Goal: Information Seeking & Learning: Understand process/instructions

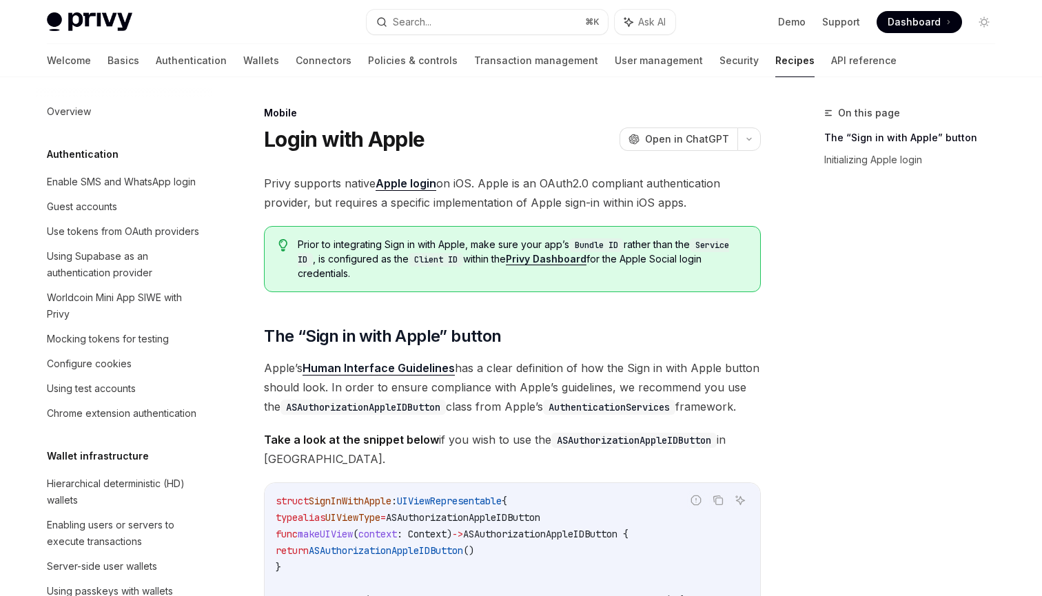
scroll to position [1420, 0]
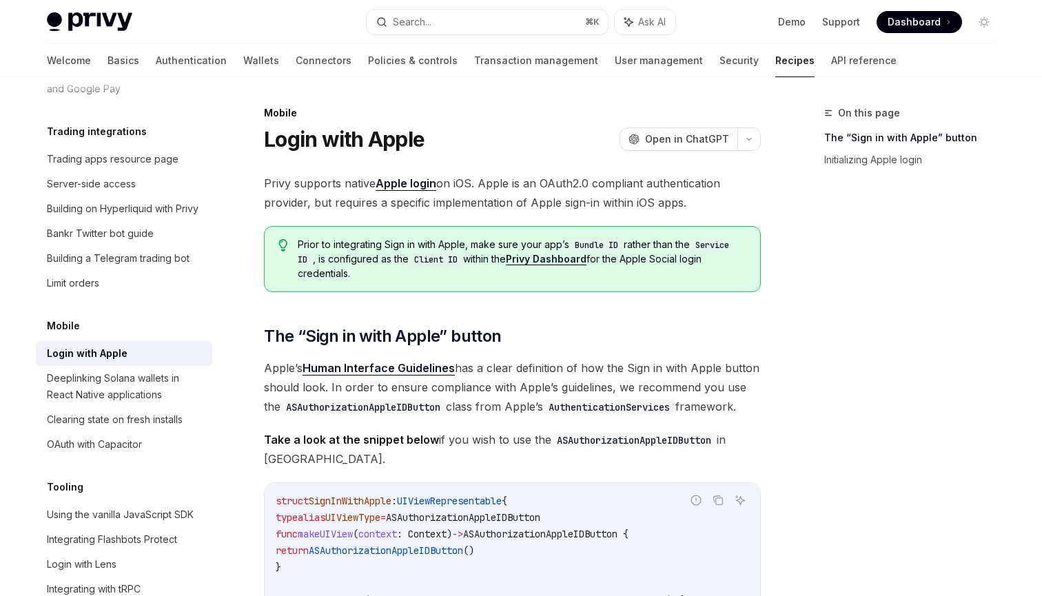
click at [633, 187] on span "Privy supports native Apple login on iOS. Apple is an OAuth2.0 compliant authen…" at bounding box center [512, 193] width 497 height 39
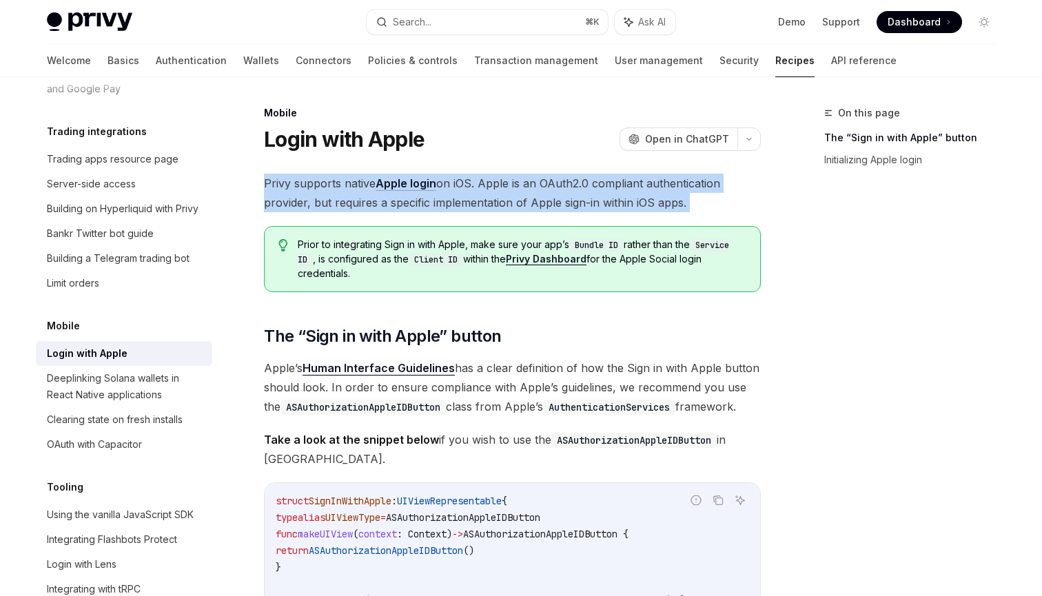
click at [587, 203] on span "Privy supports native Apple login on iOS. Apple is an OAuth2.0 compliant authen…" at bounding box center [512, 193] width 497 height 39
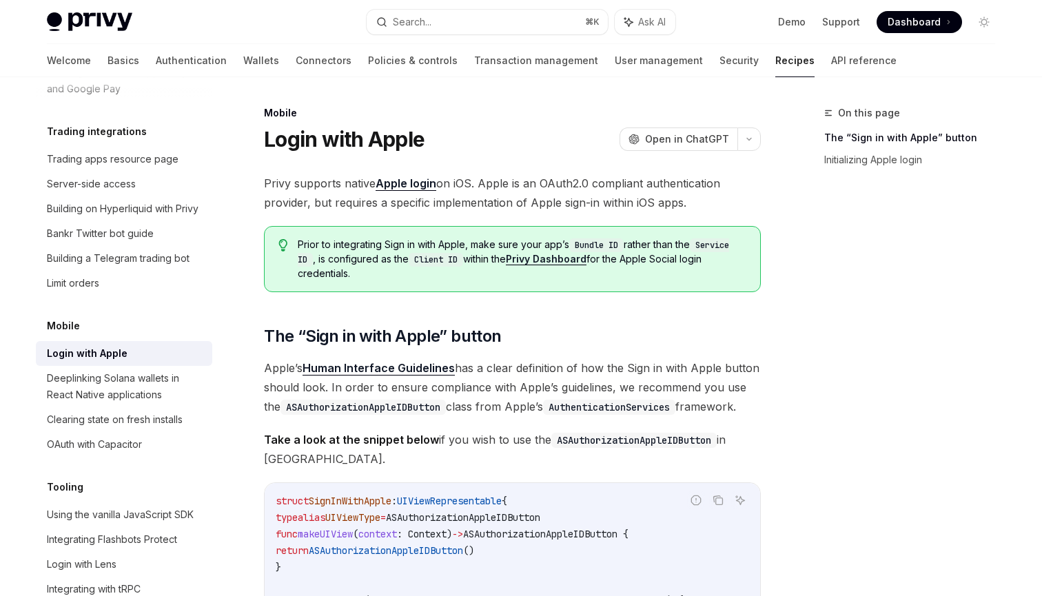
click at [445, 248] on span "Prior to integrating Sign in with Apple, make sure your app’s Bundle ID rather …" at bounding box center [522, 259] width 449 height 43
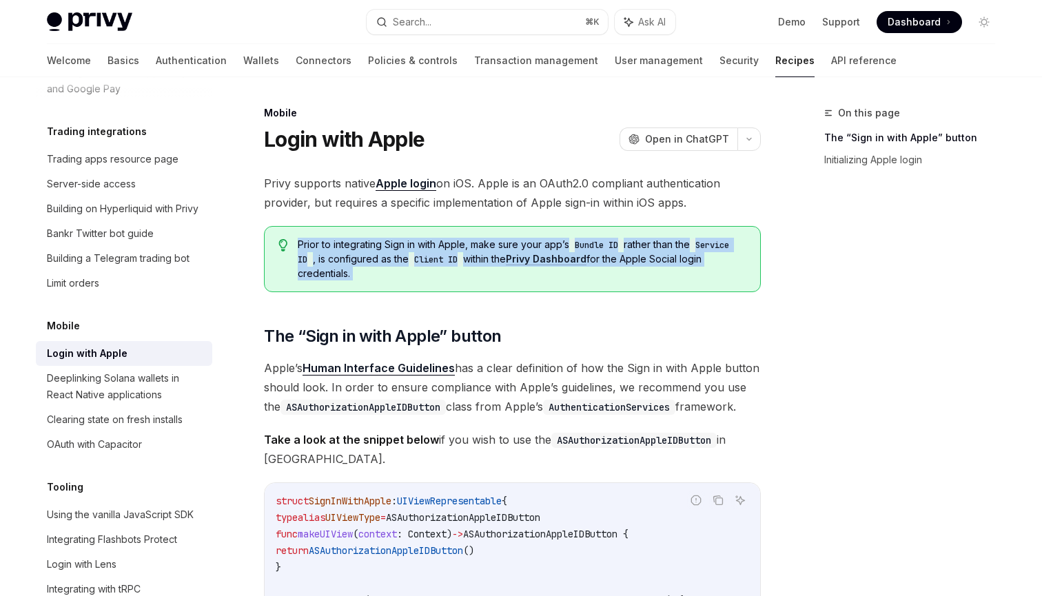
click at [426, 283] on div "Prior to integrating Sign in with Apple, make sure your app’s Bundle ID rather …" at bounding box center [512, 259] width 497 height 66
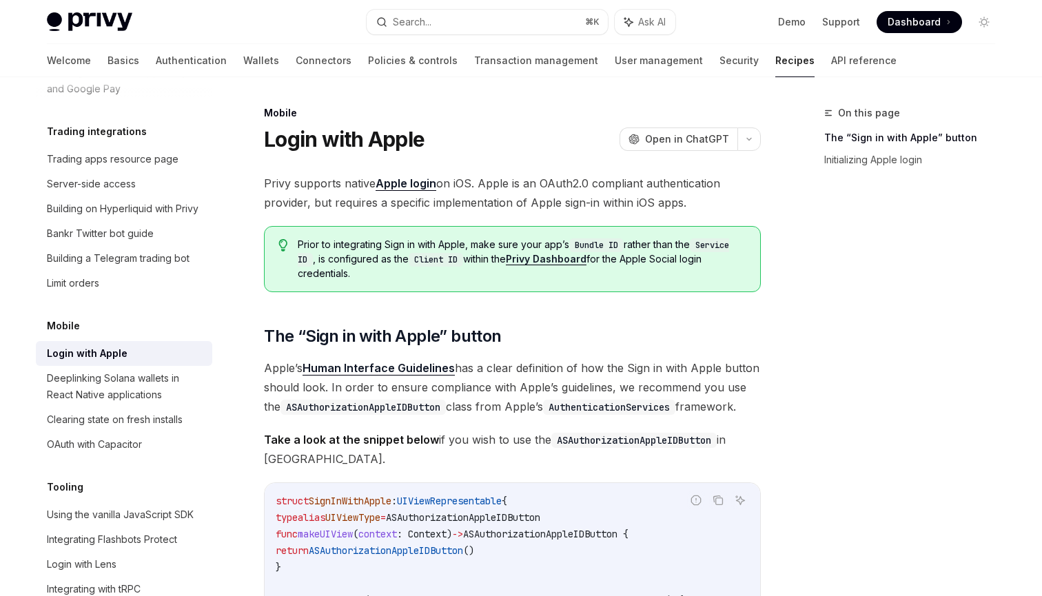
drag, startPoint x: 356, startPoint y: 274, endPoint x: 288, endPoint y: 244, distance: 73.8
click at [288, 244] on div "Prior to integrating Sign in with Apple, make sure your app’s Bundle ID rather …" at bounding box center [512, 259] width 497 height 66
copy span "Prior to integrating Sign in with Apple, make sure your app’s Bundle ID rather …"
click at [693, 141] on span "Open in ChatGPT" at bounding box center [687, 139] width 84 height 14
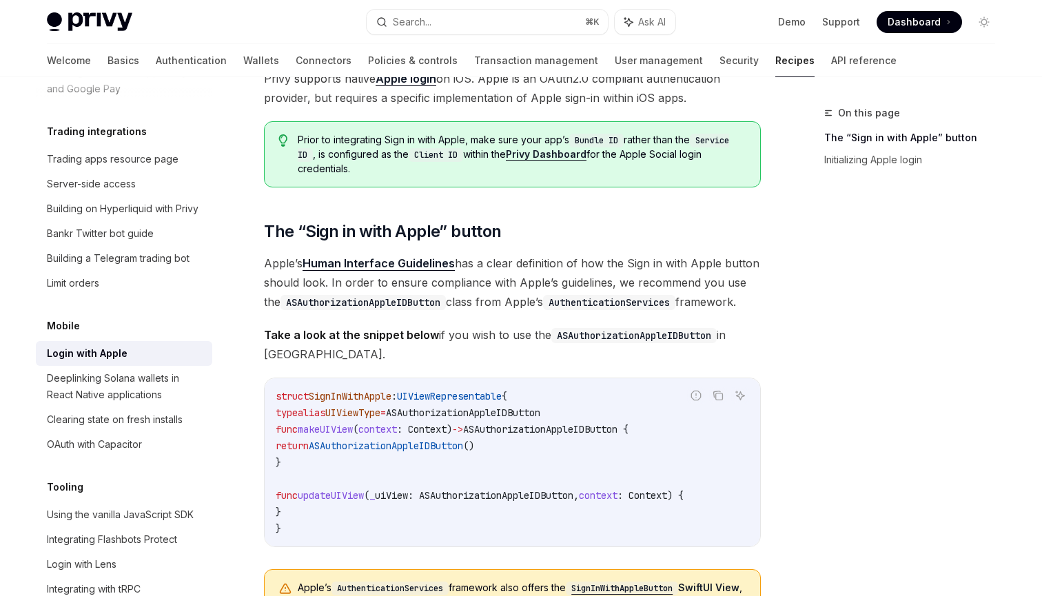
scroll to position [54, 0]
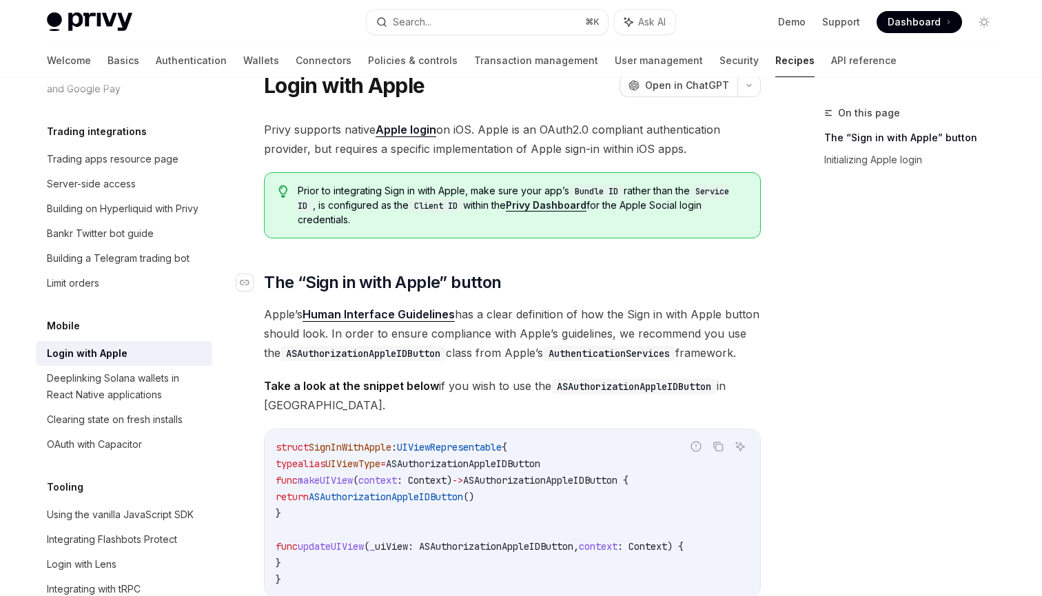
click at [582, 283] on h2 "​ The “Sign in with Apple” button" at bounding box center [512, 283] width 497 height 22
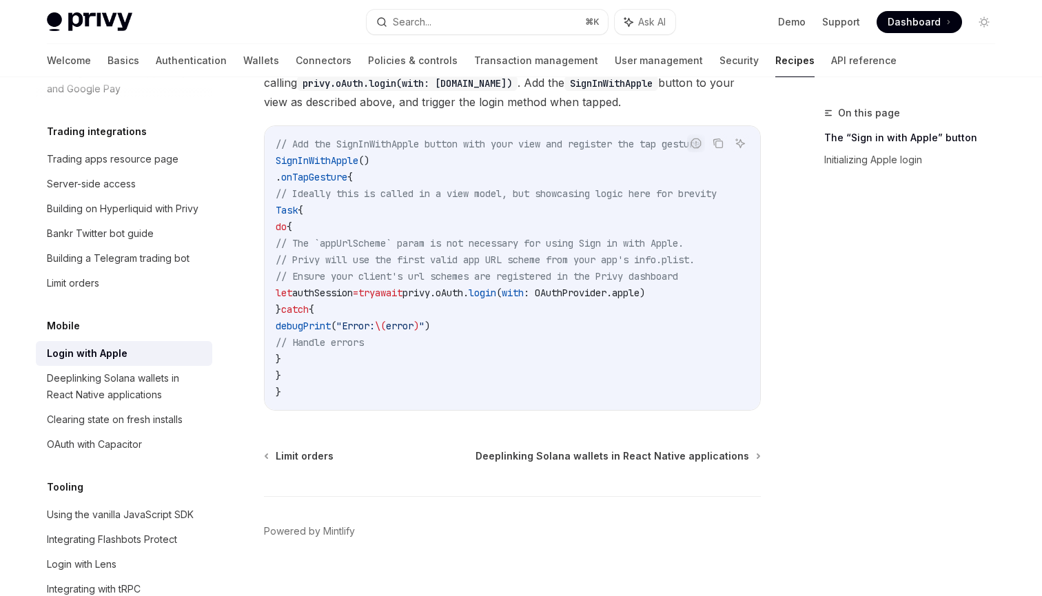
scroll to position [783, 0]
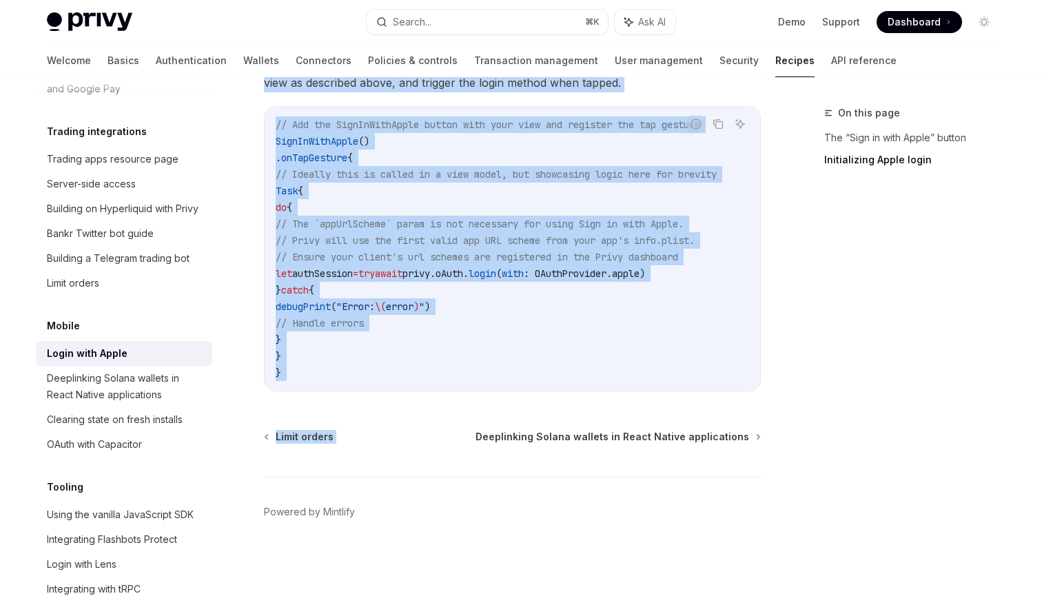
drag, startPoint x: 268, startPoint y: 90, endPoint x: 478, endPoint y: 402, distance: 376.4
copy div "Login with Apple OpenAI Open in ChatGPT OpenAI Open in ChatGPT Privy supports n…"
click at [693, 139] on div "Report incorrect code" at bounding box center [696, 146] width 97 height 14
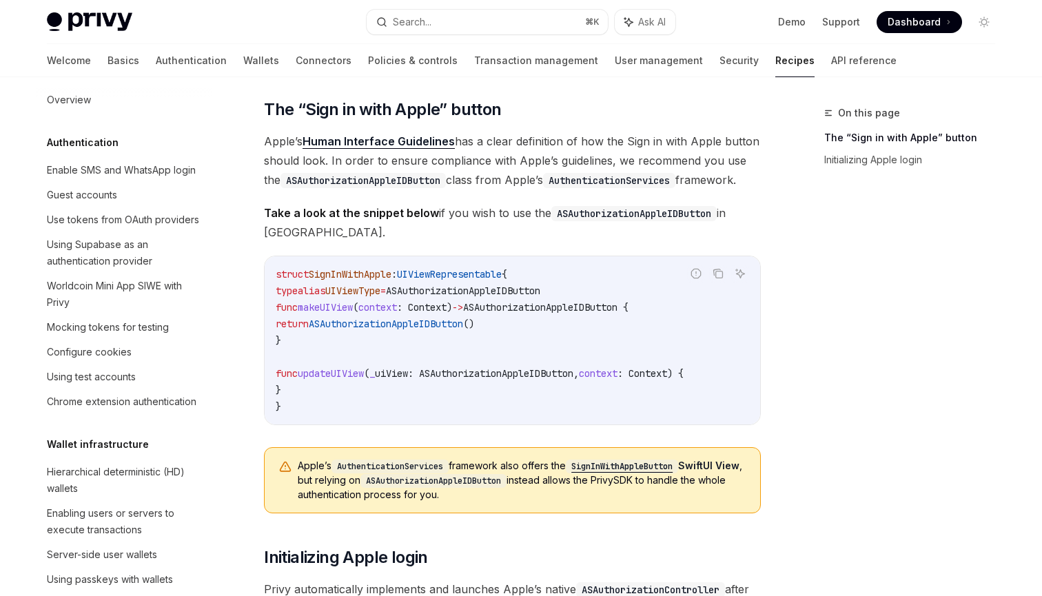
scroll to position [0, 0]
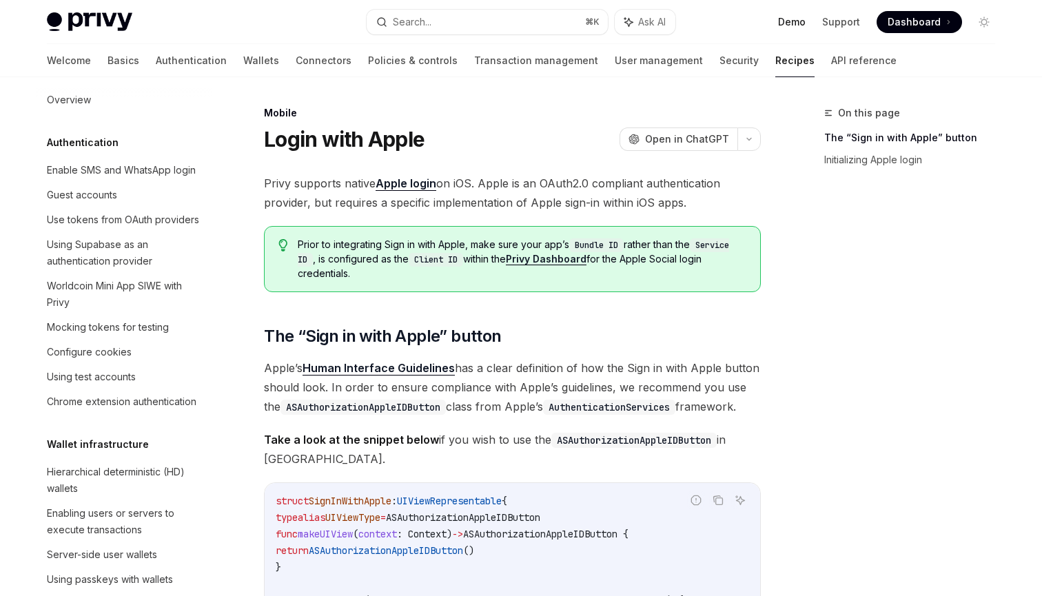
click at [795, 28] on link "Demo" at bounding box center [792, 22] width 28 height 14
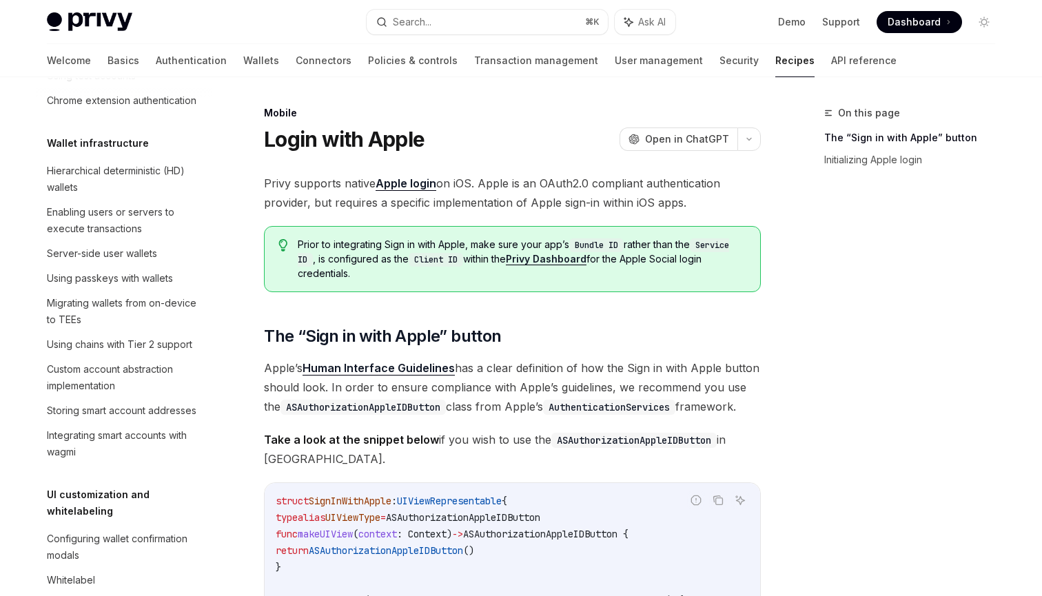
scroll to position [738, 0]
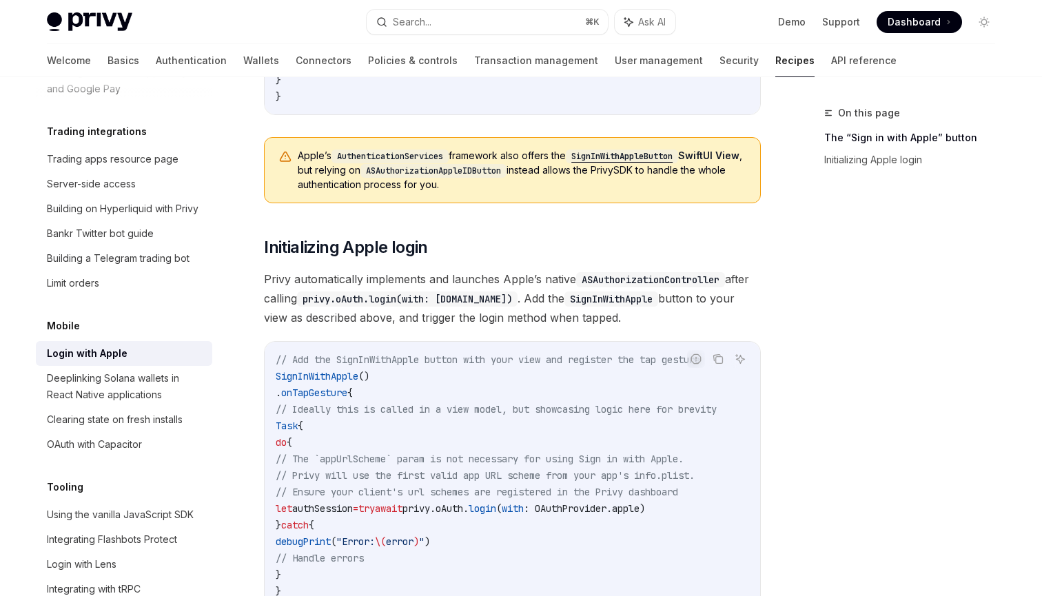
scroll to position [524, 0]
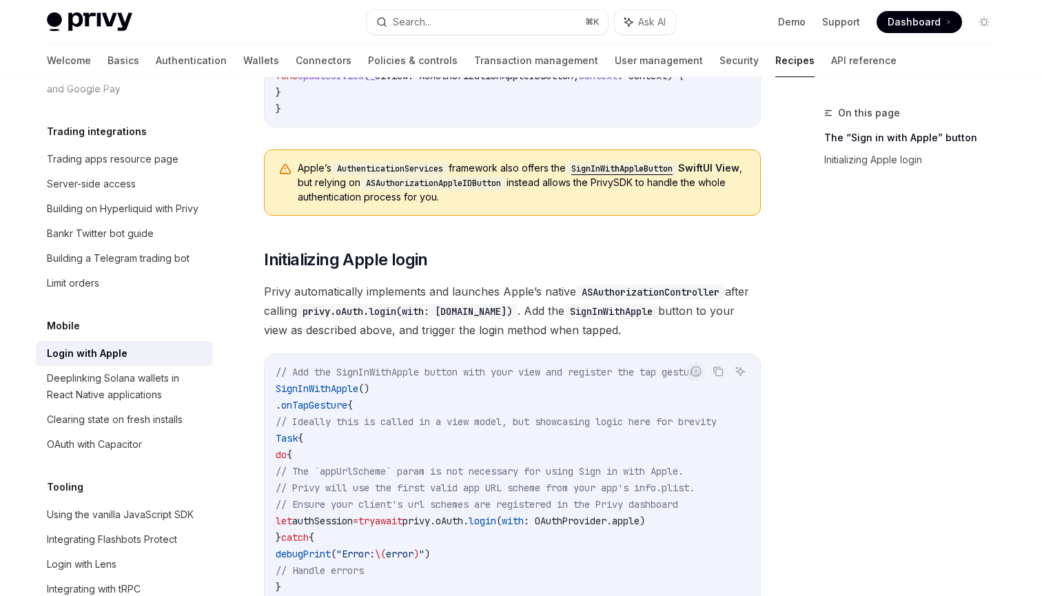
click at [520, 296] on span "Privy automatically implements and launches Apple’s native ASAuthorizationContr…" at bounding box center [512, 311] width 497 height 58
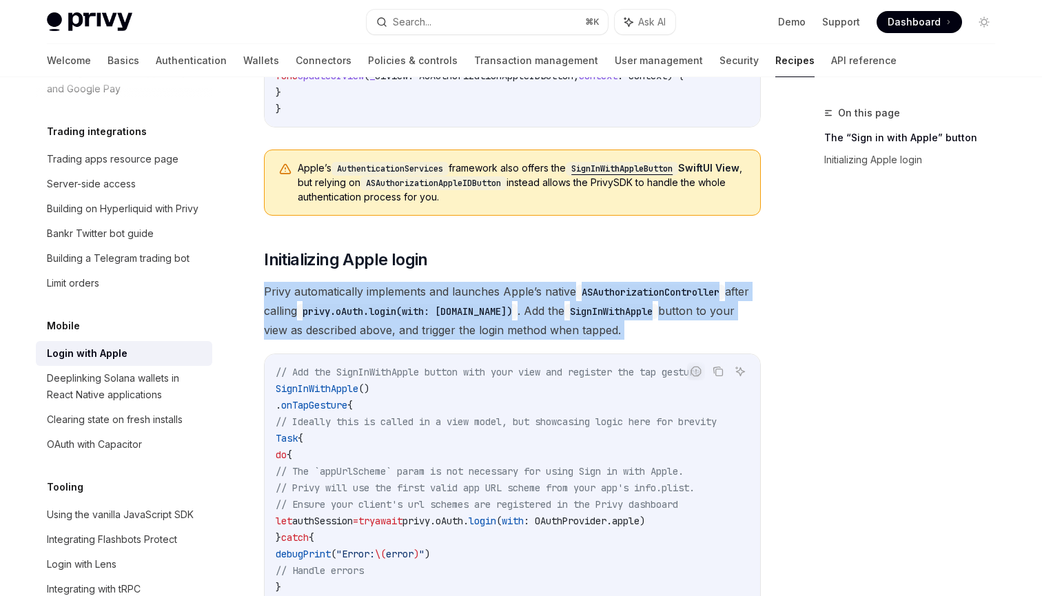
click at [729, 276] on div "Privy supports native Apple login on iOS. Apple is an OAuth2.0 compliant authen…" at bounding box center [512, 144] width 497 height 990
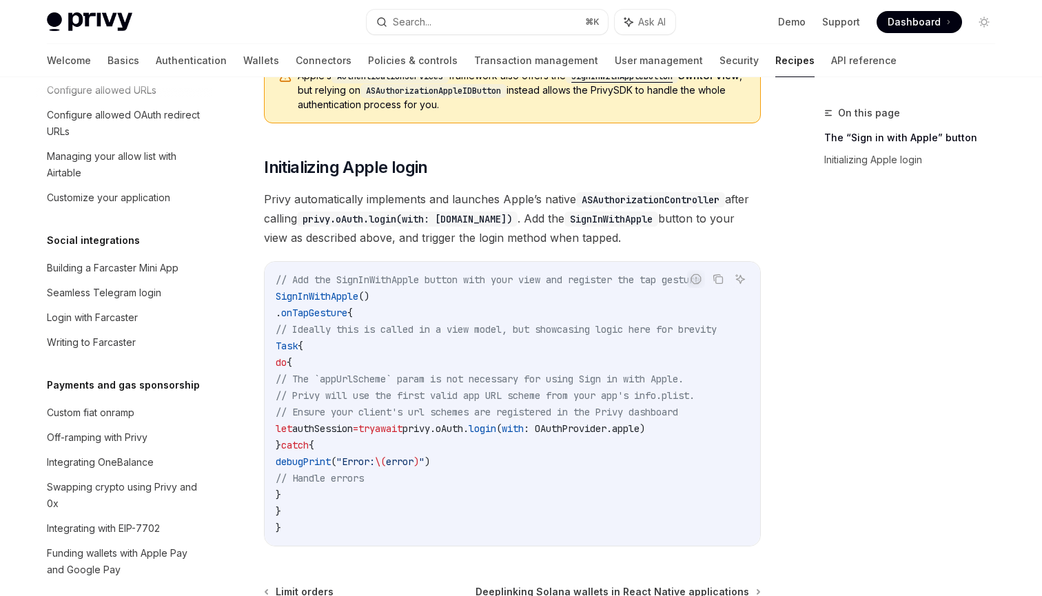
scroll to position [641, 0]
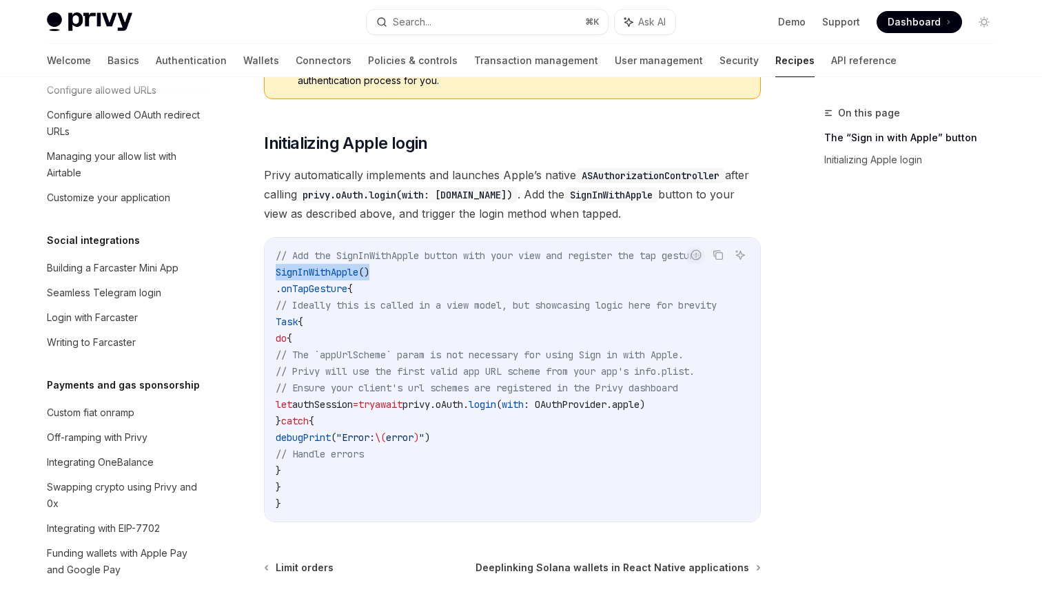
drag, startPoint x: 277, startPoint y: 278, endPoint x: 401, endPoint y: 277, distance: 124.1
click at [401, 277] on code "// Add the SignInWithApple button with your view and register the tap gesture S…" at bounding box center [513, 379] width 474 height 265
copy span "SignInWithApple ()"
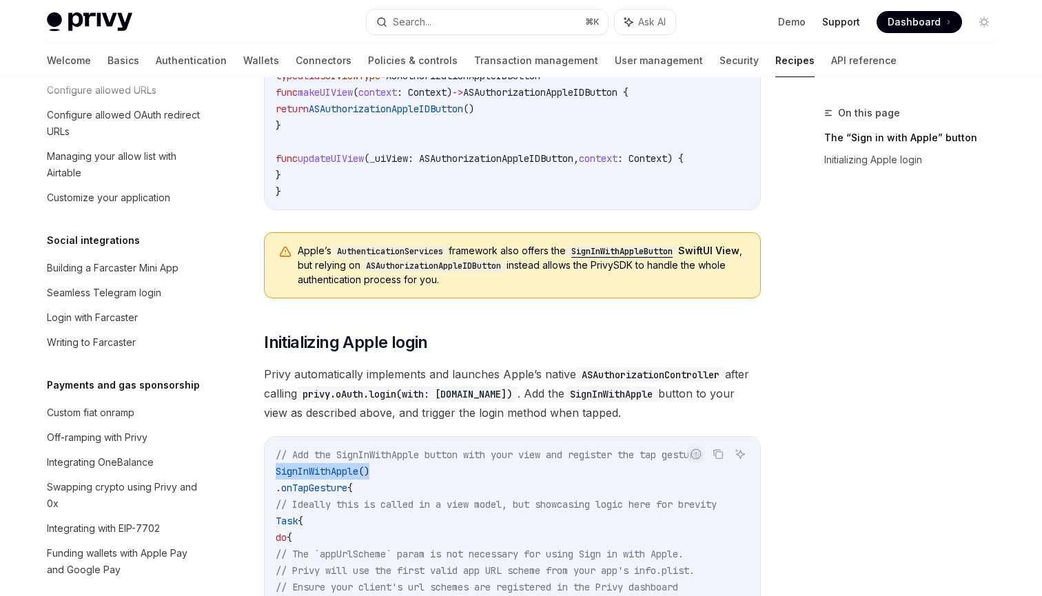
scroll to position [536, 0]
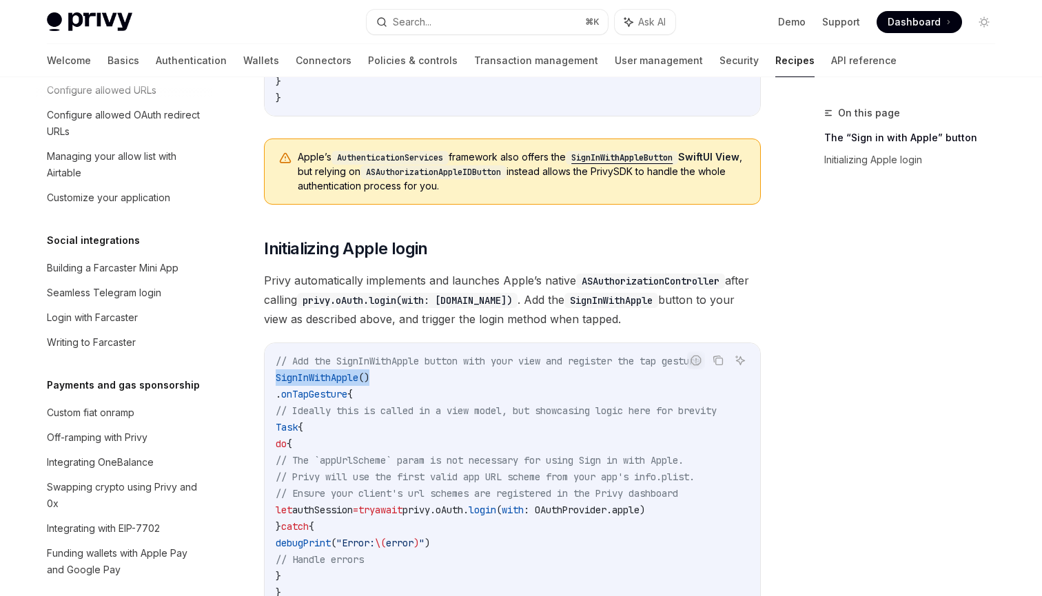
click at [416, 384] on code "// Add the SignInWithApple button with your view and register the tap gesture S…" at bounding box center [513, 485] width 474 height 265
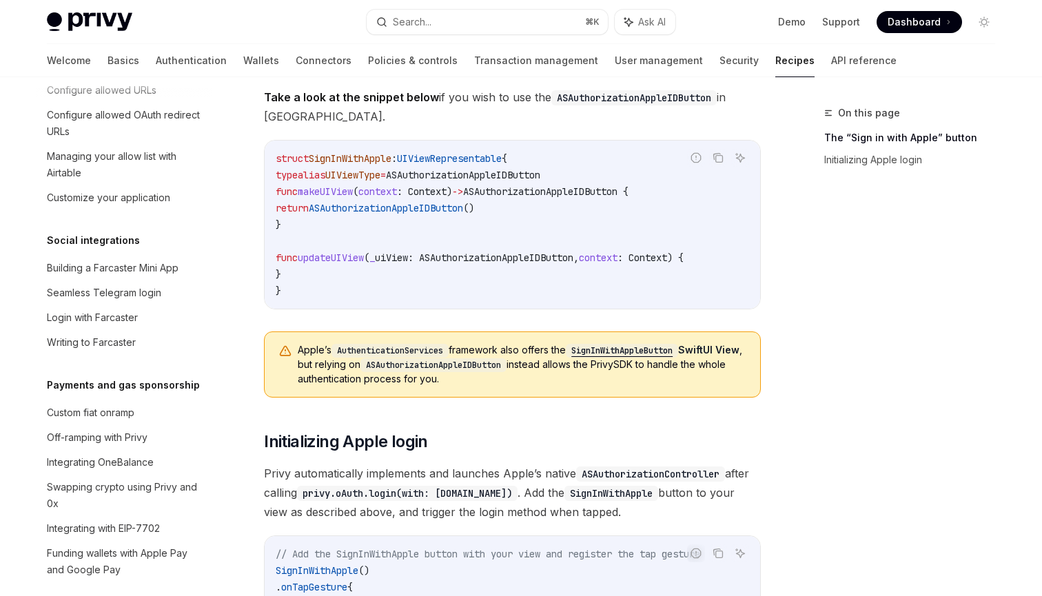
scroll to position [321, 0]
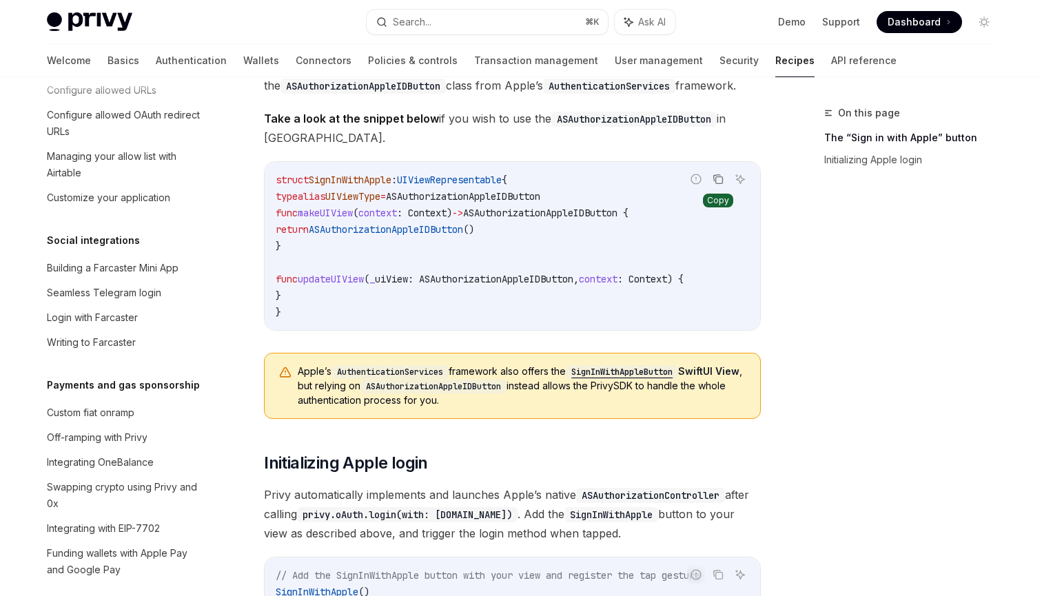
click at [719, 179] on icon "Copy the contents from the code block" at bounding box center [718, 179] width 11 height 11
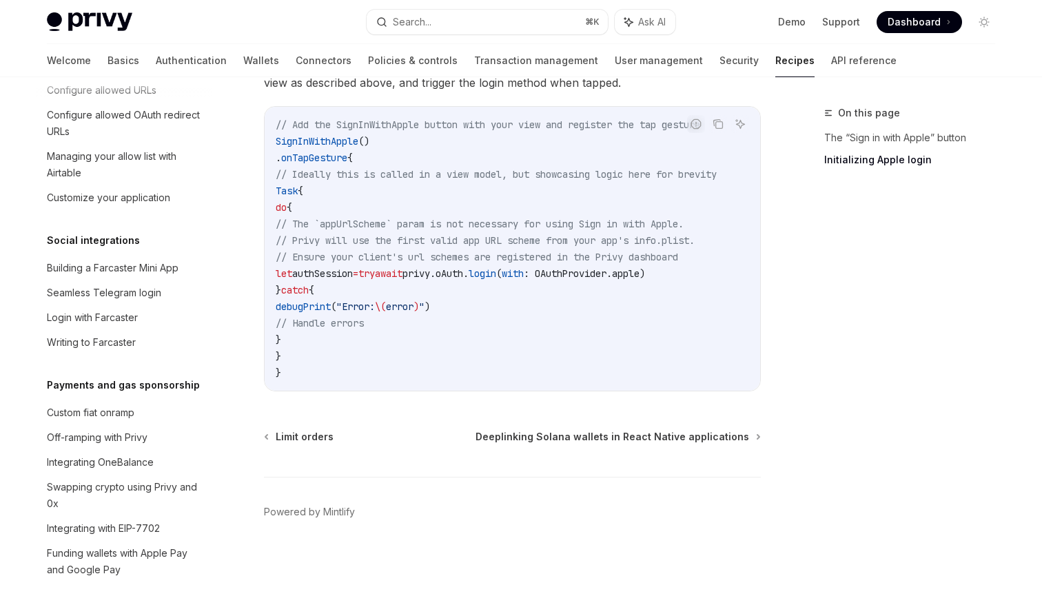
scroll to position [0, 81]
drag, startPoint x: 585, startPoint y: 267, endPoint x: 696, endPoint y: 267, distance: 111.0
click at [645, 267] on span "let authSession = try await privy. [GEOGRAPHIC_DATA] . login ( with : OAuthProv…" at bounding box center [460, 273] width 369 height 12
click at [615, 301] on code "// Add the SignInWithApple button with your view and register the tap gesture S…" at bounding box center [513, 248] width 474 height 265
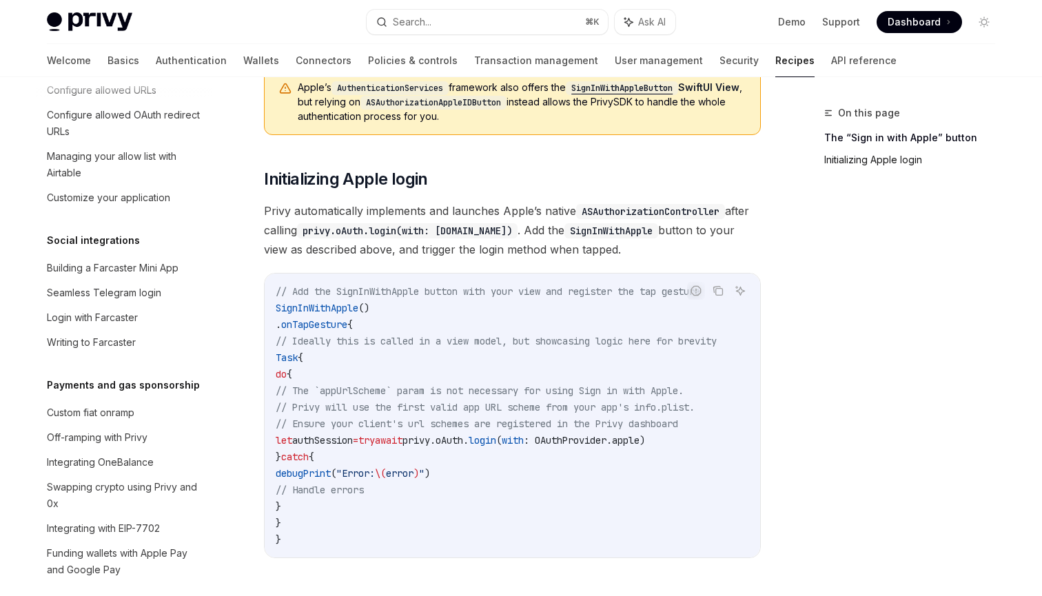
scroll to position [587, 0]
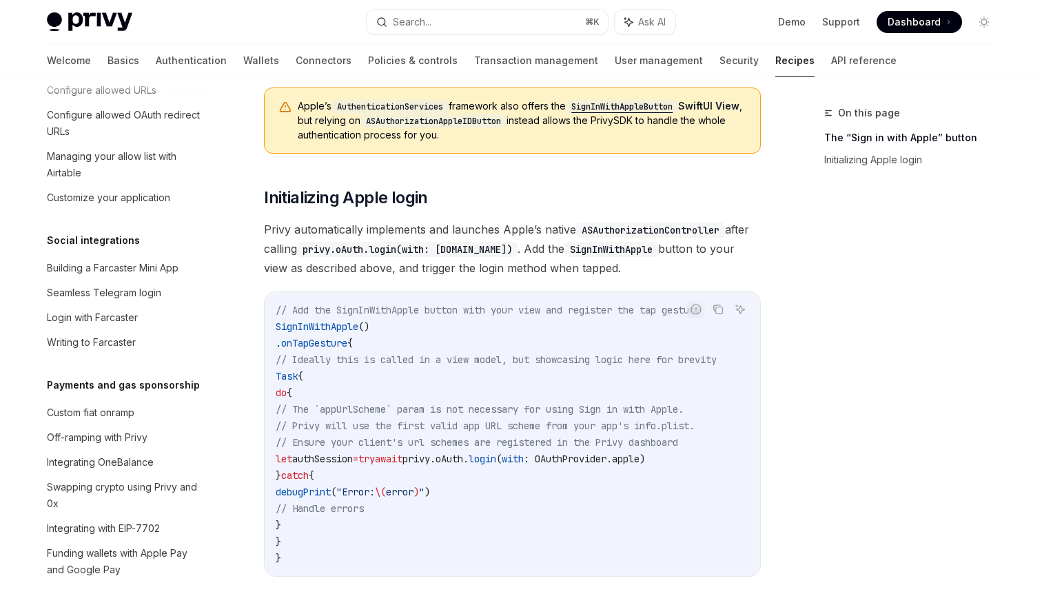
click at [495, 221] on div "Privy supports native Apple login on iOS. Apple is an OAuth2.0 compliant authen…" at bounding box center [512, 82] width 497 height 990
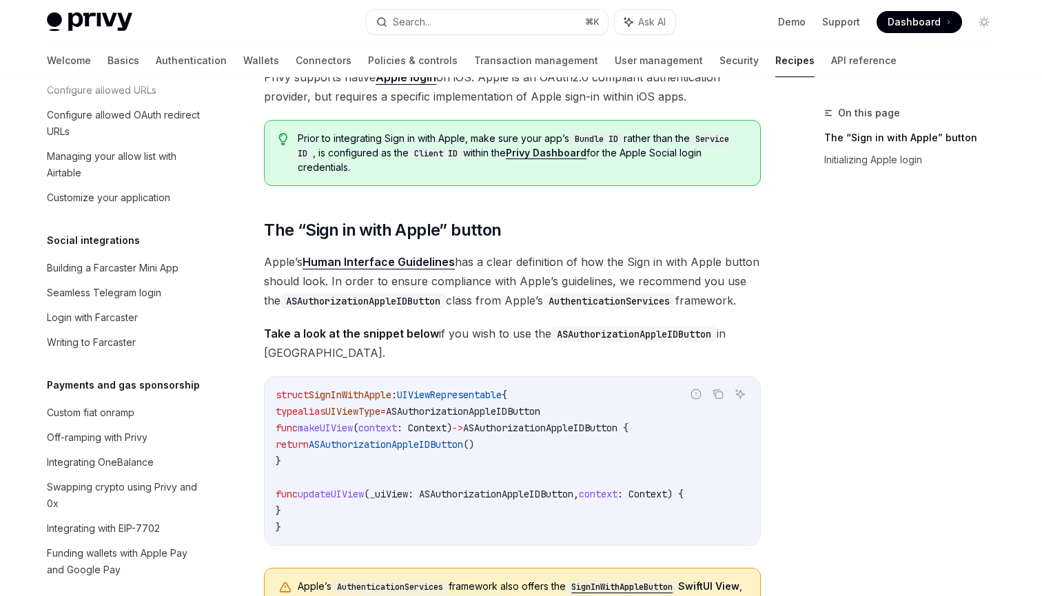
scroll to position [0, 0]
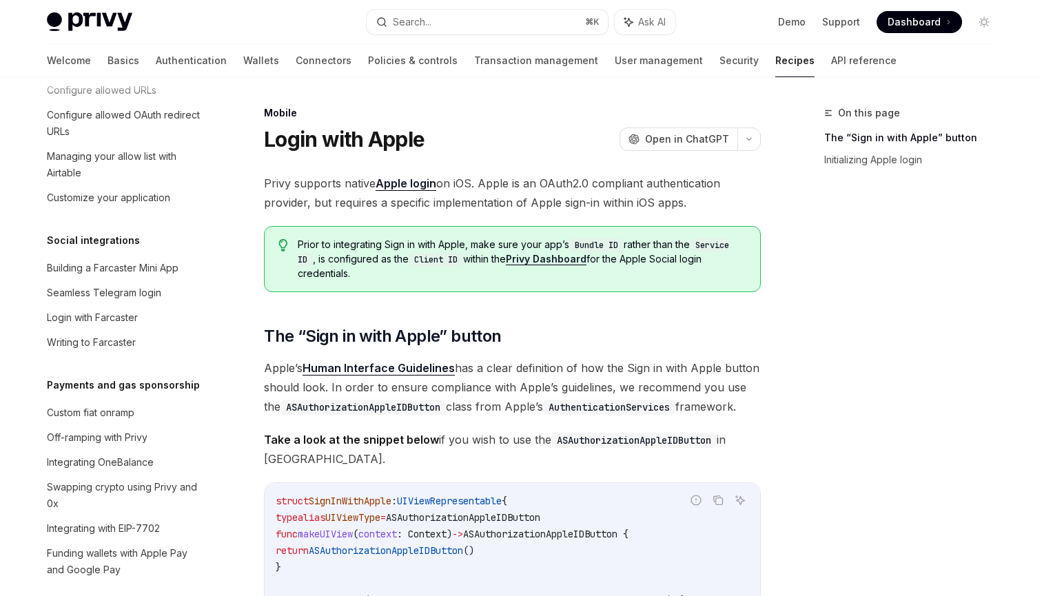
click at [414, 182] on link "Apple login" at bounding box center [406, 183] width 61 height 14
